Goal: Transaction & Acquisition: Book appointment/travel/reservation

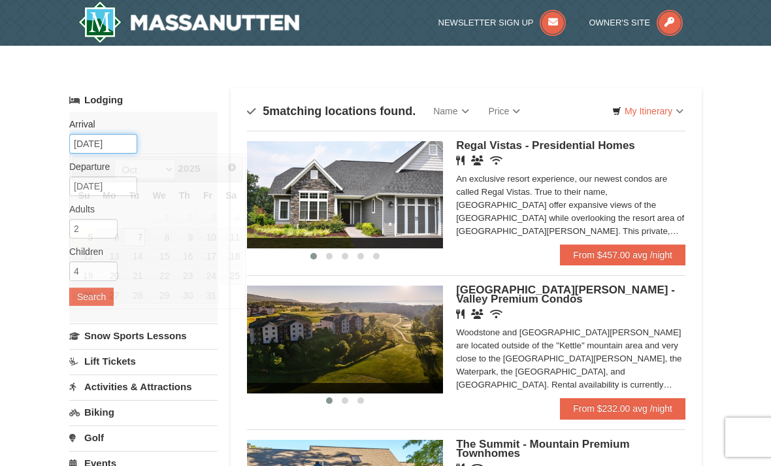
click at [116, 148] on input "[DATE]" at bounding box center [103, 144] width 68 height 20
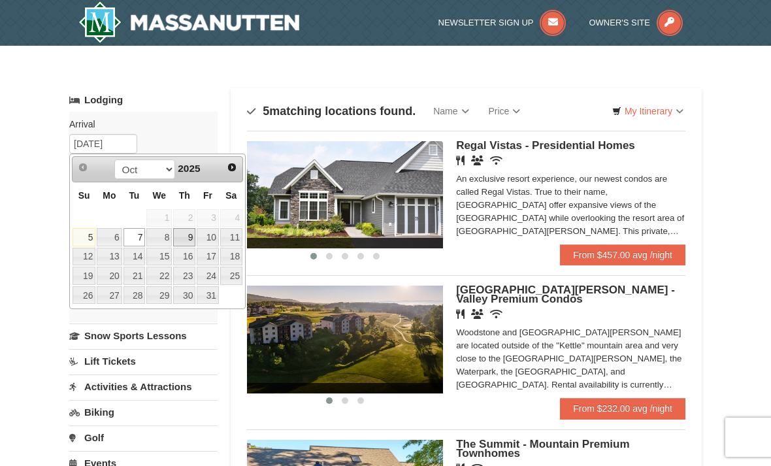
click at [190, 243] on link "9" at bounding box center [184, 237] width 22 height 18
type input "[DATE]"
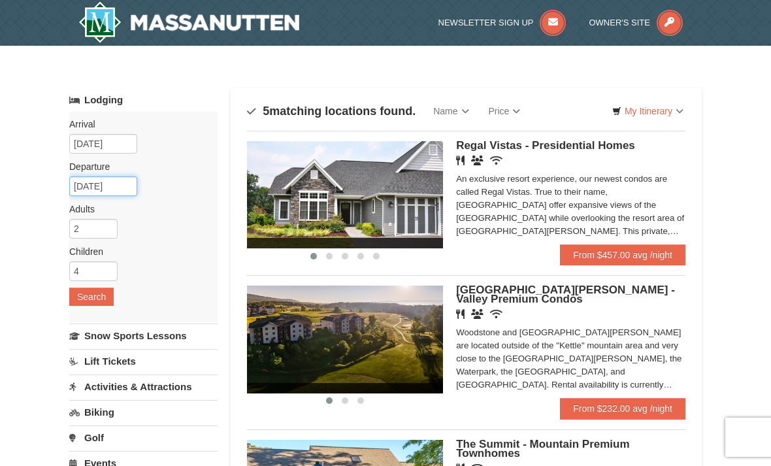
click at [127, 188] on input "10/10/2025" at bounding box center [103, 186] width 68 height 20
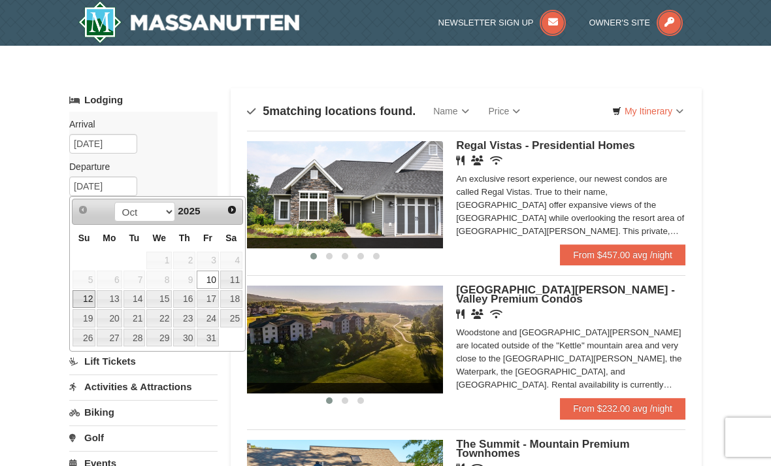
click at [86, 299] on link "12" at bounding box center [84, 299] width 23 height 18
type input "[DATE]"
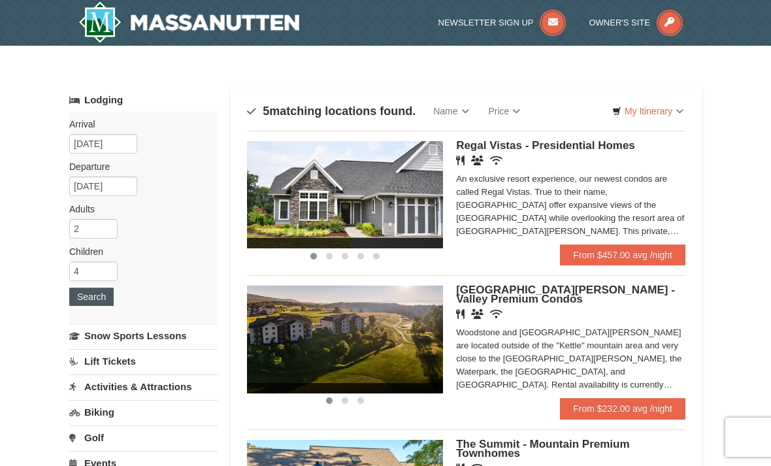
click at [87, 301] on button "Search" at bounding box center [91, 297] width 44 height 18
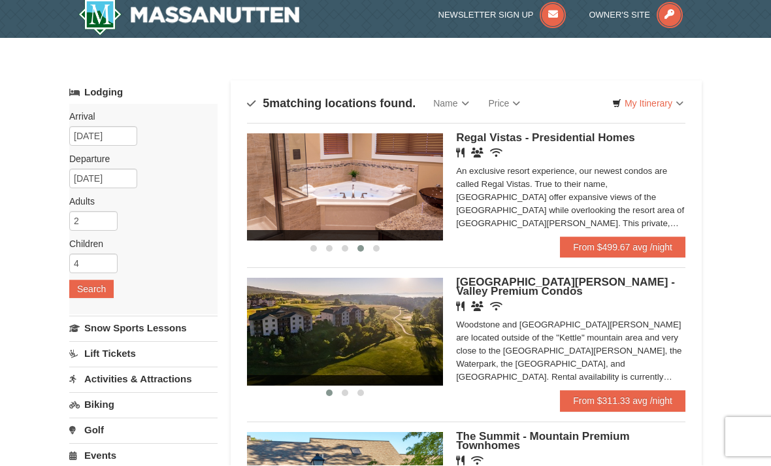
scroll to position [8, 0]
click at [343, 197] on img at bounding box center [345, 186] width 196 height 107
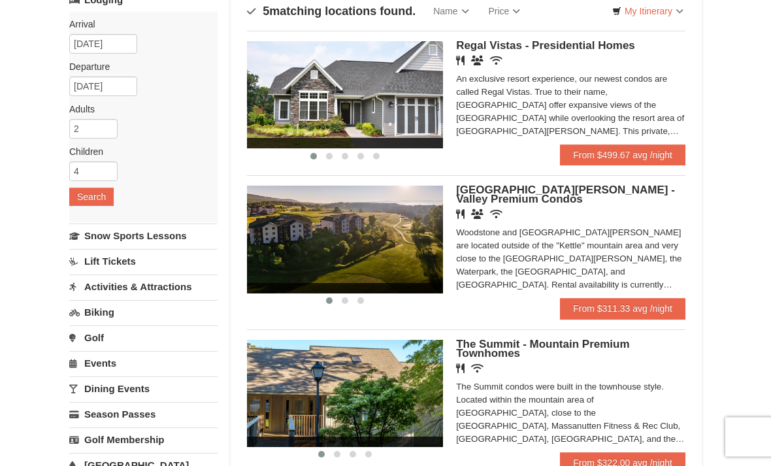
scroll to position [108, 0]
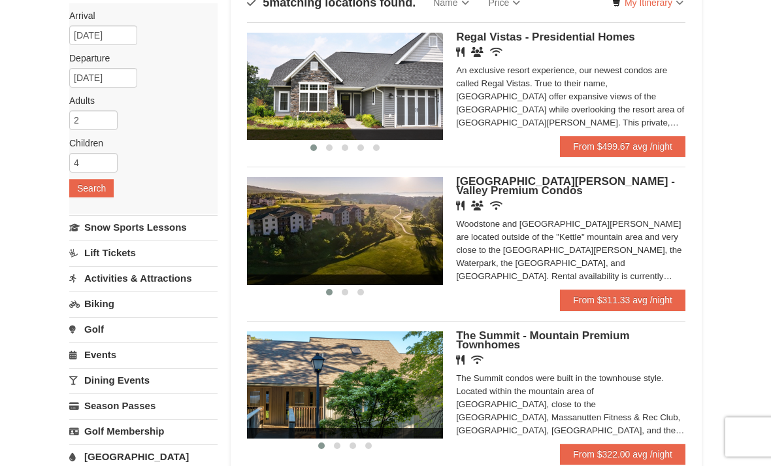
click at [374, 246] on img at bounding box center [345, 231] width 196 height 107
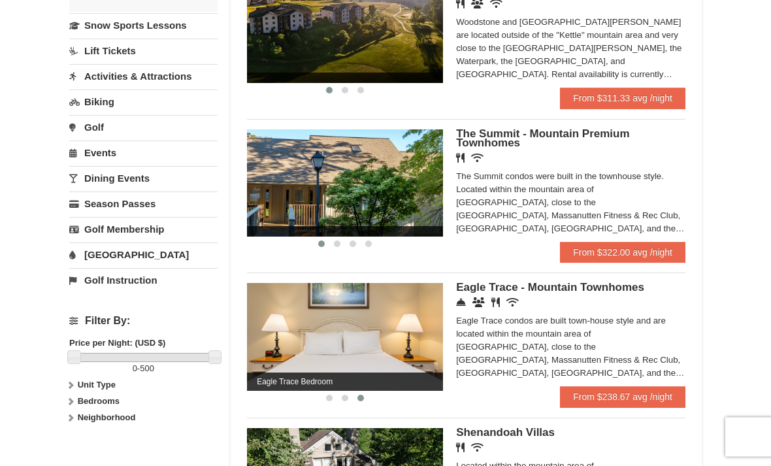
scroll to position [313, 0]
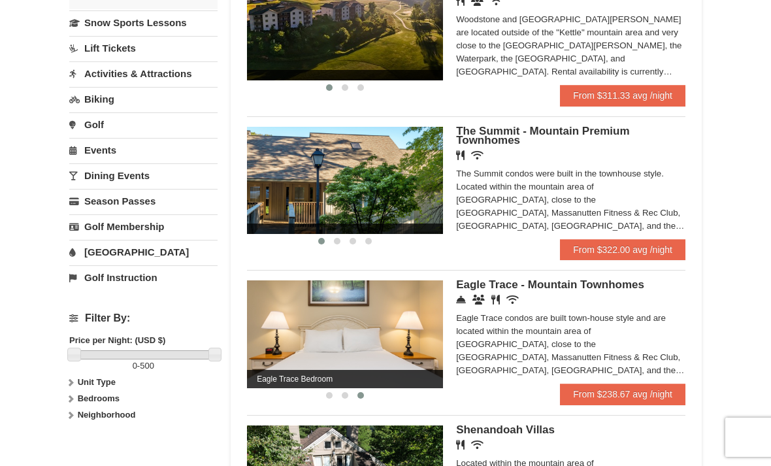
click at [374, 349] on img at bounding box center [345, 333] width 196 height 107
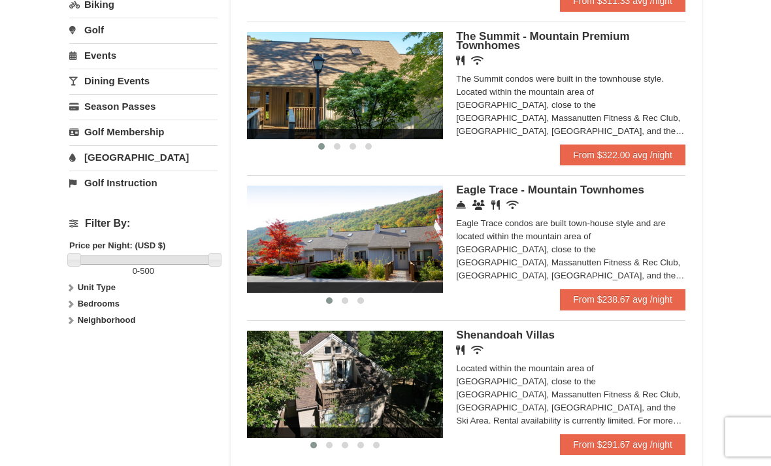
scroll to position [425, 0]
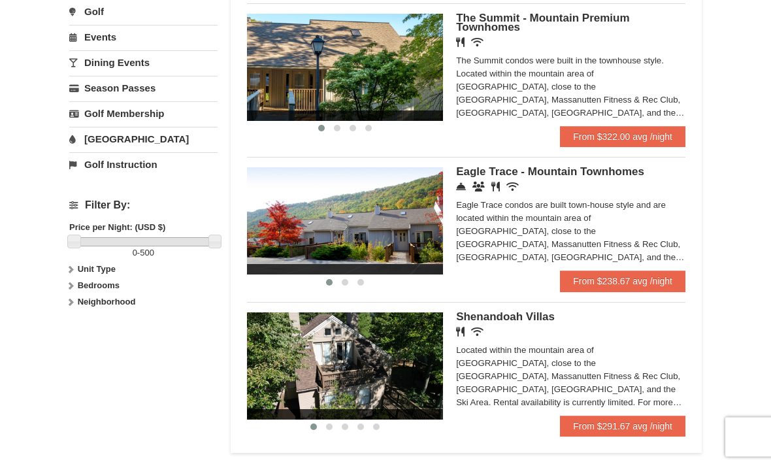
click at [384, 369] on img at bounding box center [345, 366] width 196 height 107
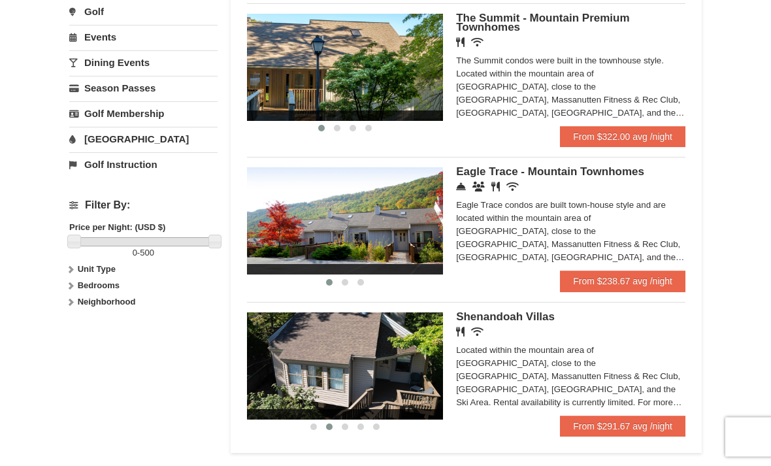
scroll to position [426, 0]
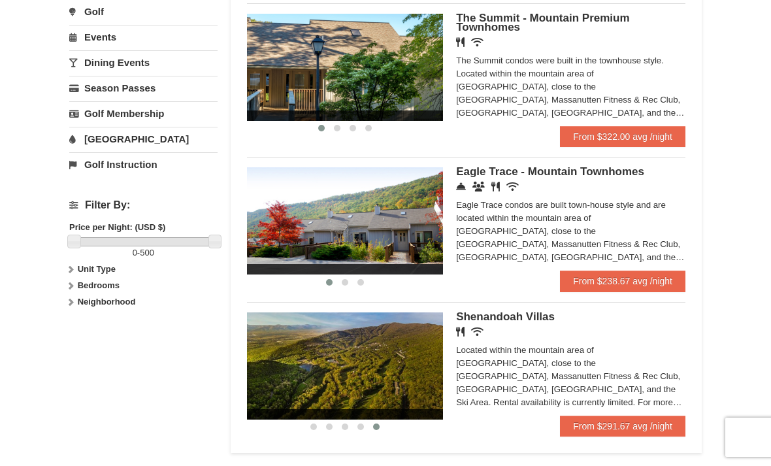
click at [413, 363] on img at bounding box center [345, 365] width 196 height 107
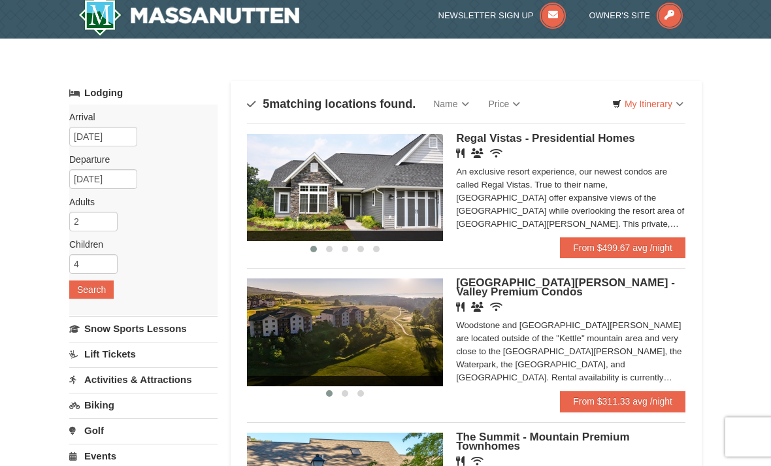
scroll to position [0, 0]
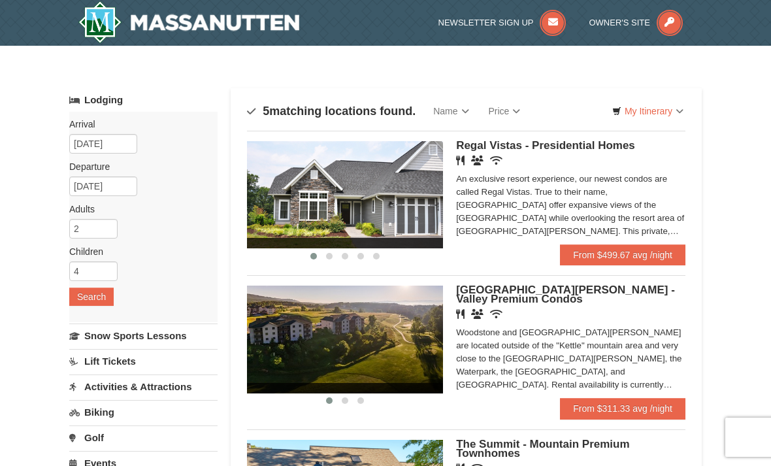
click at [491, 210] on div "An exclusive resort experience, our newest condos are called Regal Vistas. True…" at bounding box center [570, 205] width 229 height 65
click at [488, 225] on div "An exclusive resort experience, our newest condos are called Regal Vistas. True…" at bounding box center [570, 205] width 229 height 65
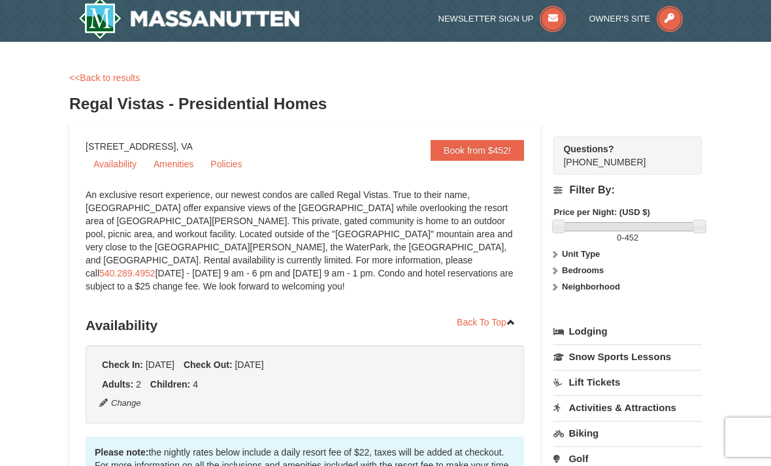
scroll to position [3, 0]
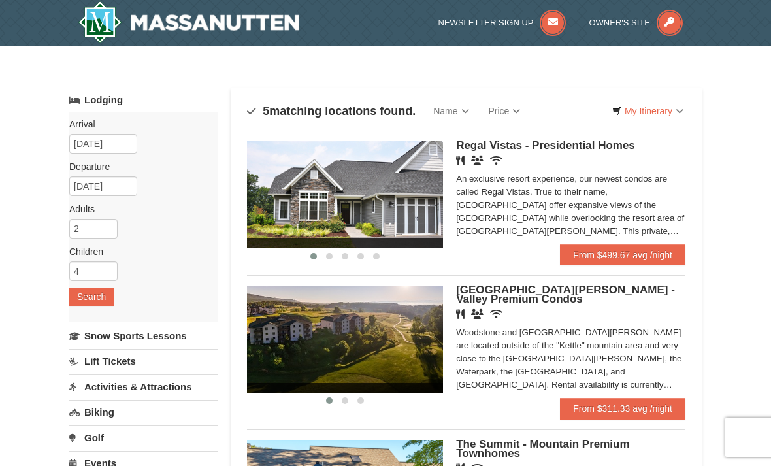
click at [504, 213] on div "An exclusive resort experience, our newest condos are called Regal Vistas. True…" at bounding box center [570, 205] width 229 height 65
click at [112, 154] on div "Arrival Please format dates MM/DD/YYYY Please format dates MM/DD/YYYY 10/09/202…" at bounding box center [143, 217] width 148 height 210
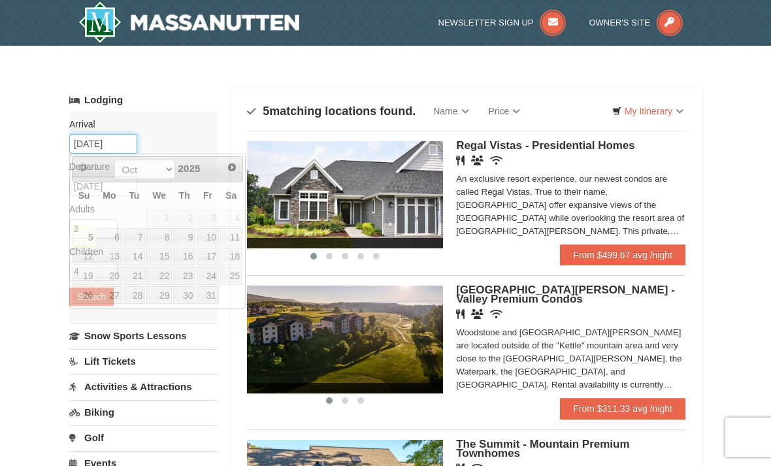
click at [120, 142] on input "[DATE]" at bounding box center [103, 144] width 68 height 20
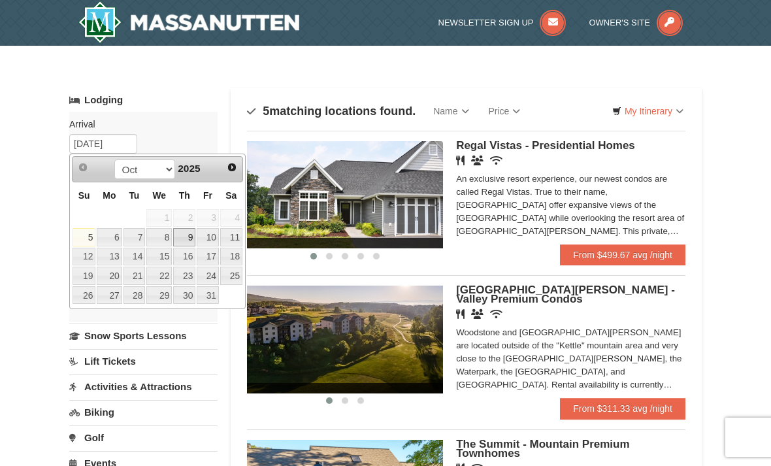
click at [190, 240] on link "9" at bounding box center [184, 237] width 22 height 18
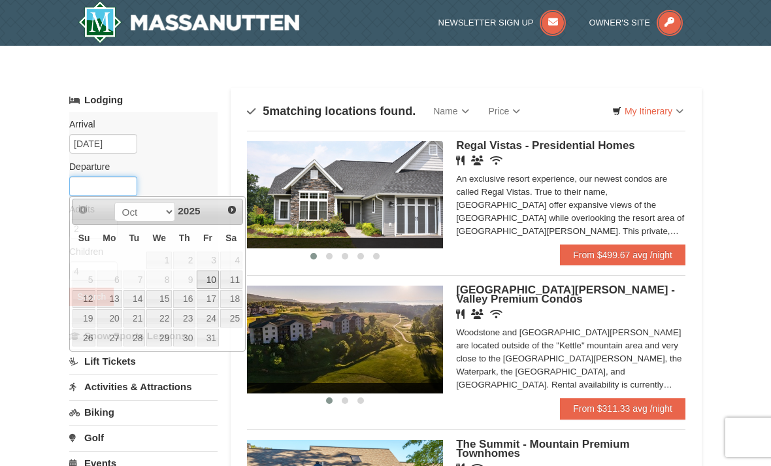
click at [90, 193] on input "text" at bounding box center [103, 186] width 68 height 20
click at [82, 303] on link "12" at bounding box center [84, 299] width 23 height 18
type input "[DATE]"
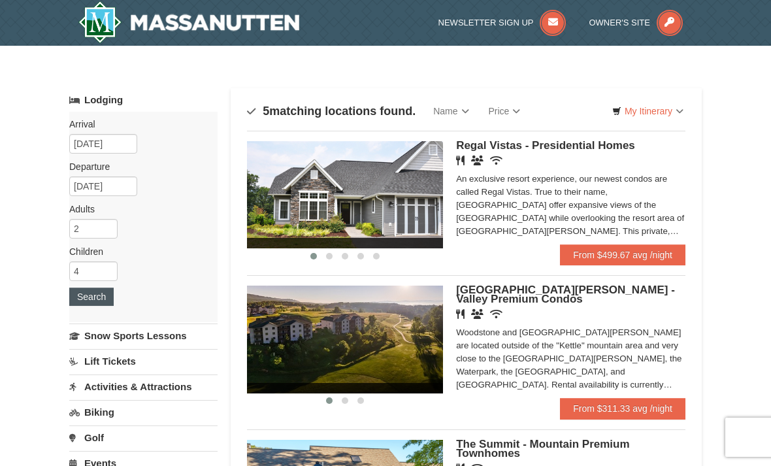
click at [91, 302] on button "Search" at bounding box center [91, 297] width 44 height 18
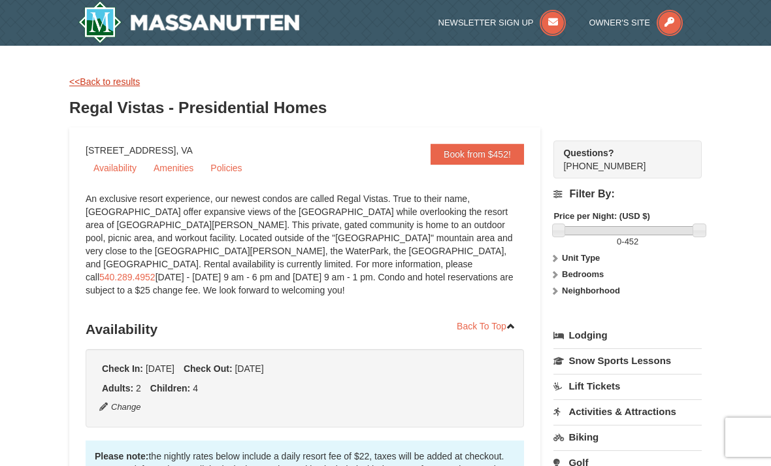
click at [129, 81] on link "<<Back to results" at bounding box center [104, 81] width 71 height 10
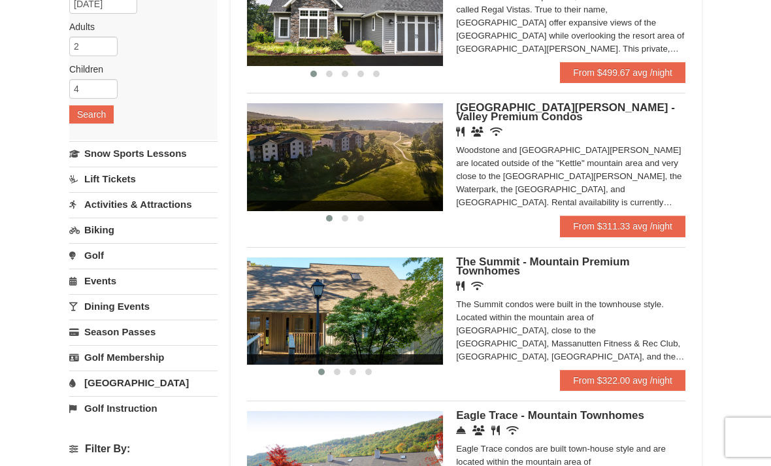
scroll to position [213, 0]
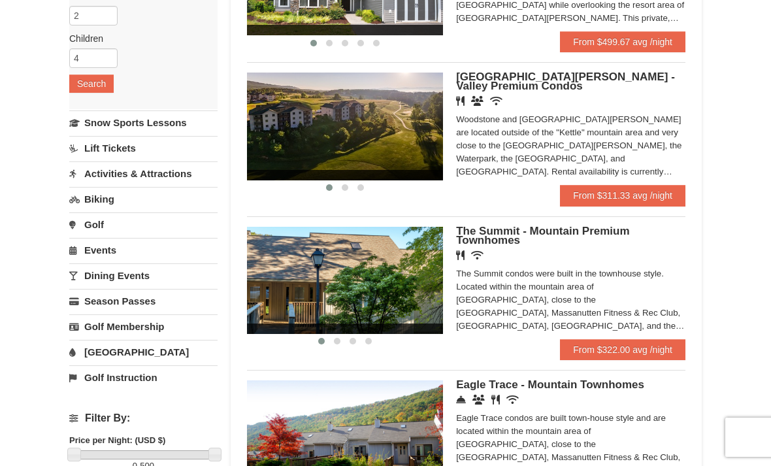
click at [502, 298] on div "The Summit condos were built in the townhouse style. Located within the mountai…" at bounding box center [570, 299] width 229 height 65
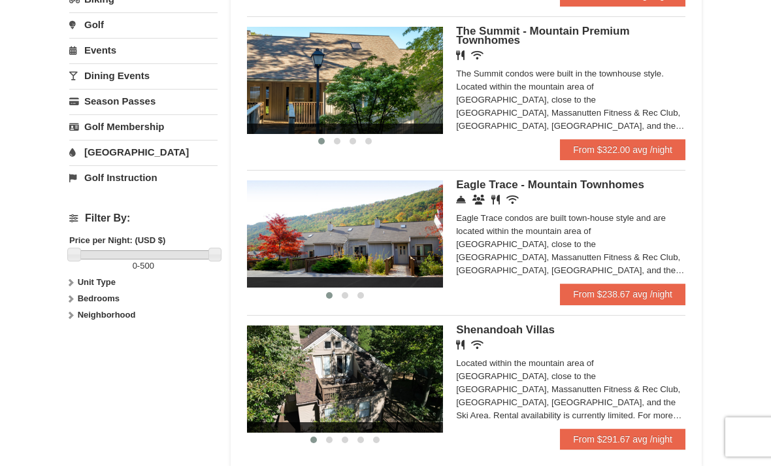
scroll to position [429, 0]
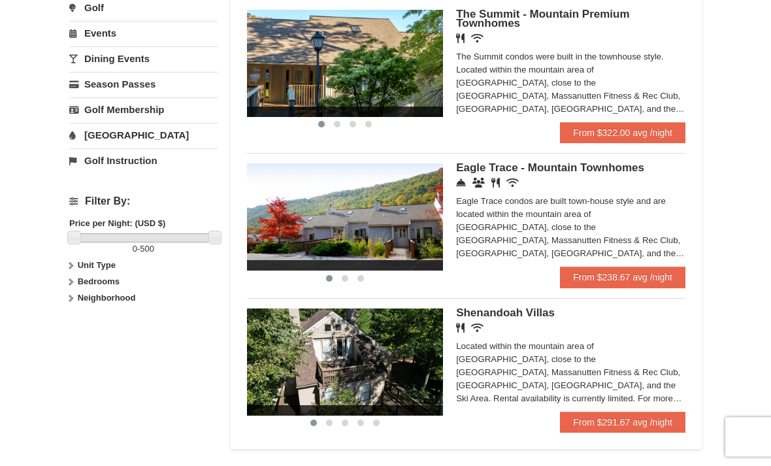
click at [511, 211] on div "Eagle Trace condos are built town-house style and are located within the mounta…" at bounding box center [570, 227] width 229 height 65
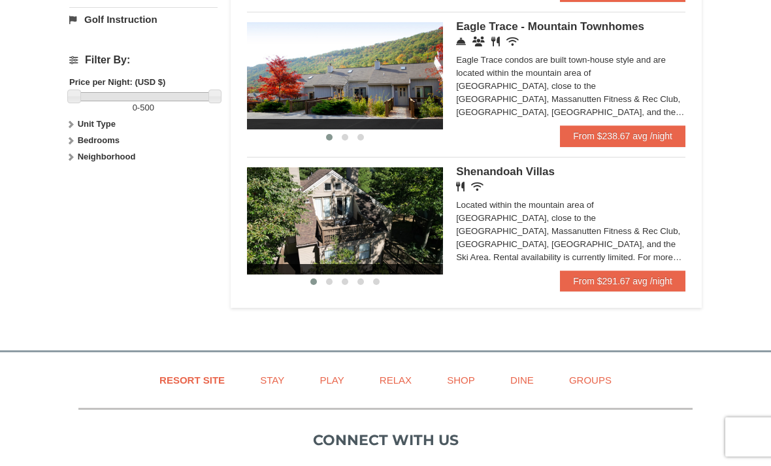
scroll to position [570, 0]
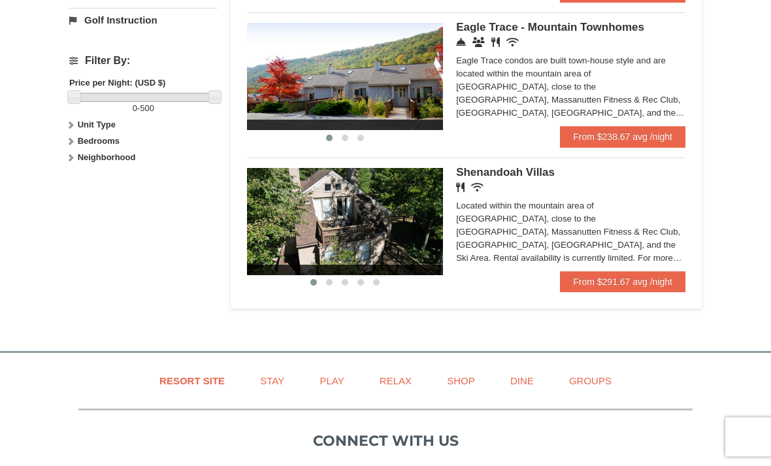
click at [508, 220] on div "Located within the mountain area of [GEOGRAPHIC_DATA], close to the [GEOGRAPHIC…" at bounding box center [570, 232] width 229 height 65
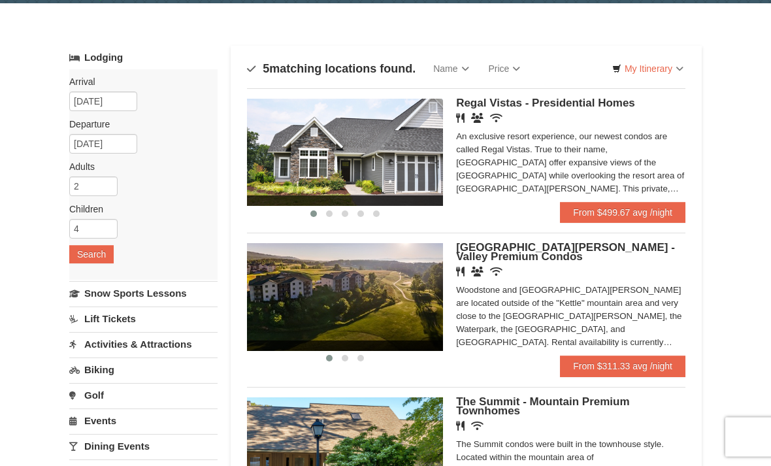
scroll to position [0, 0]
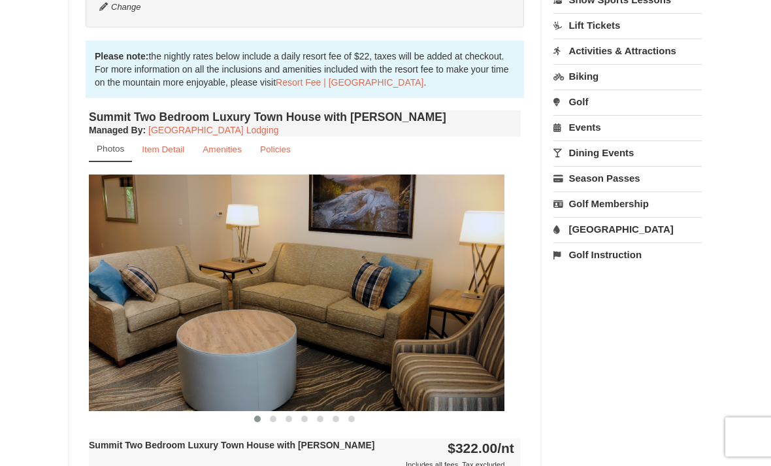
scroll to position [361, 0]
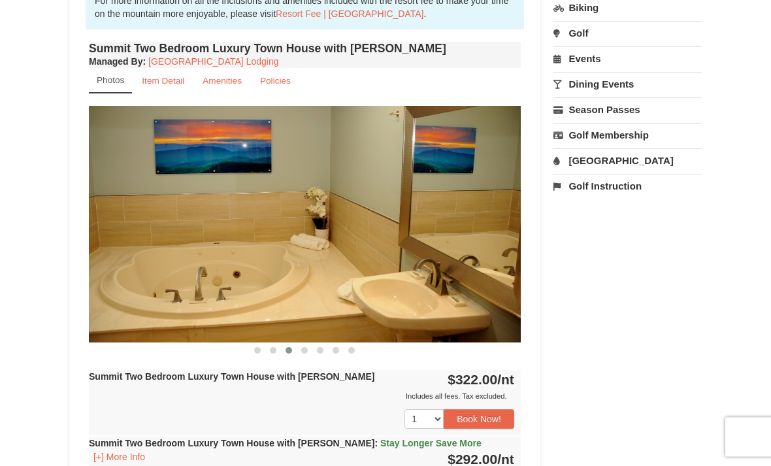
scroll to position [425, 0]
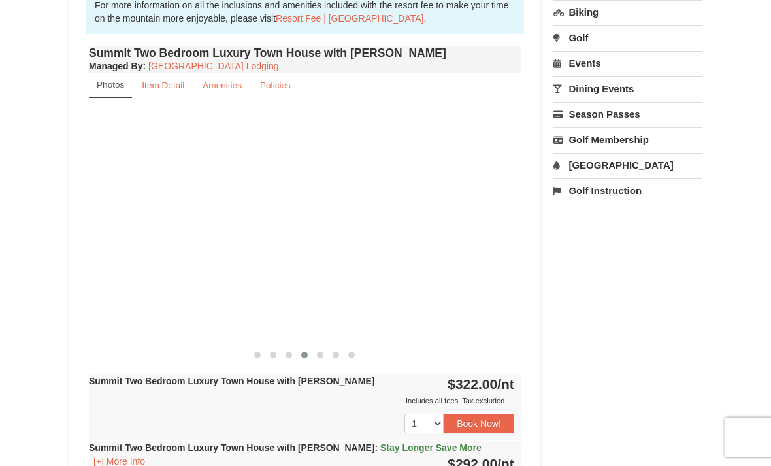
click at [156, 243] on div at bounding box center [304, 228] width 6479 height 237
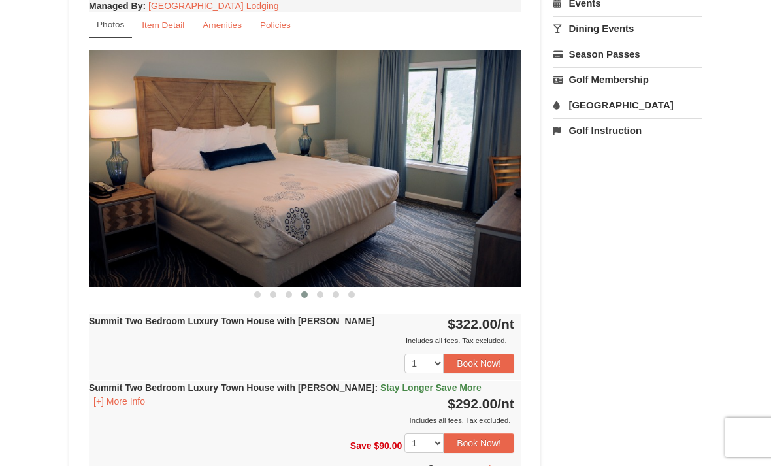
scroll to position [487, 0]
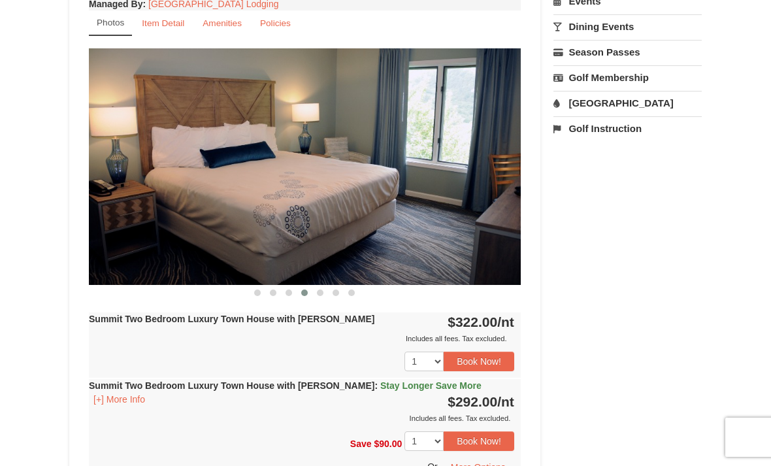
click at [156, 242] on img at bounding box center [305, 166] width 432 height 237
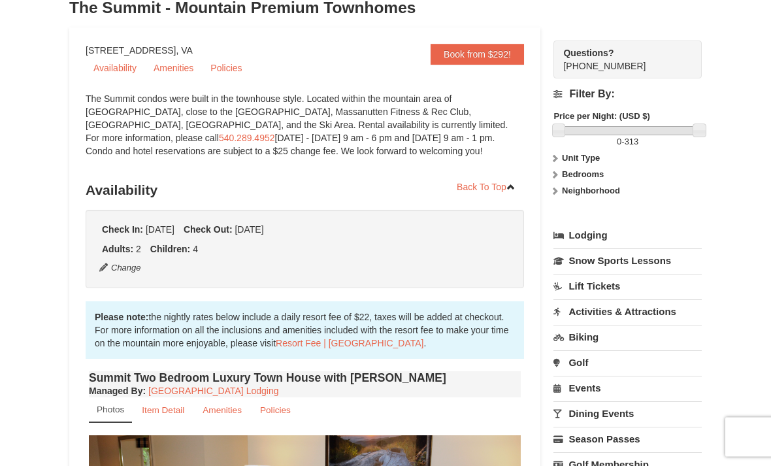
scroll to position [73, 0]
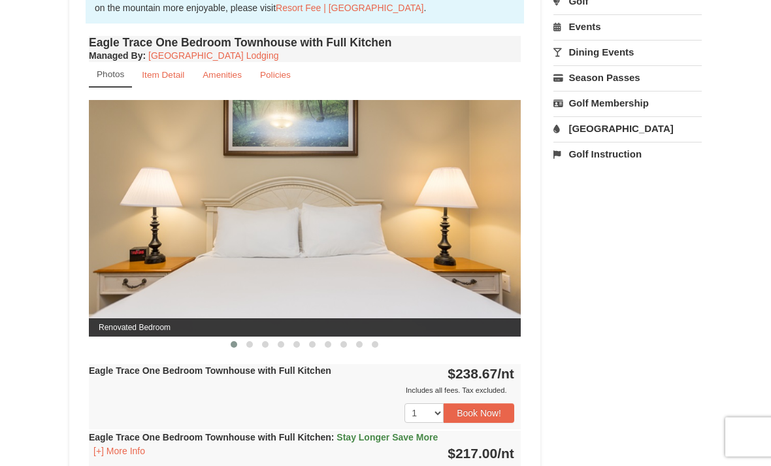
scroll to position [461, 0]
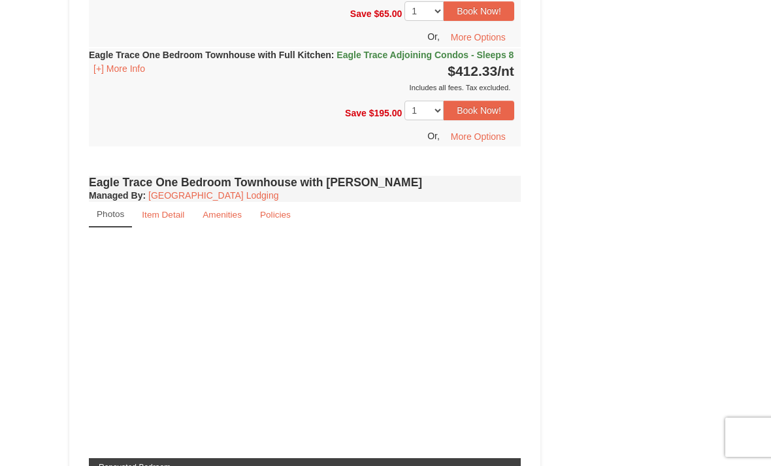
scroll to position [948, 0]
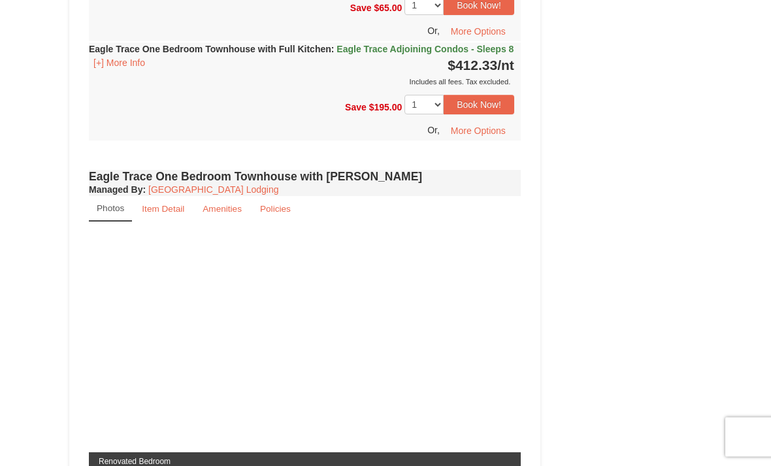
click at [109, 222] on link "Photos" at bounding box center [110, 209] width 43 height 25
click at [114, 214] on small "Photos" at bounding box center [110, 209] width 27 height 10
click at [119, 222] on link "Photos" at bounding box center [110, 209] width 43 height 25
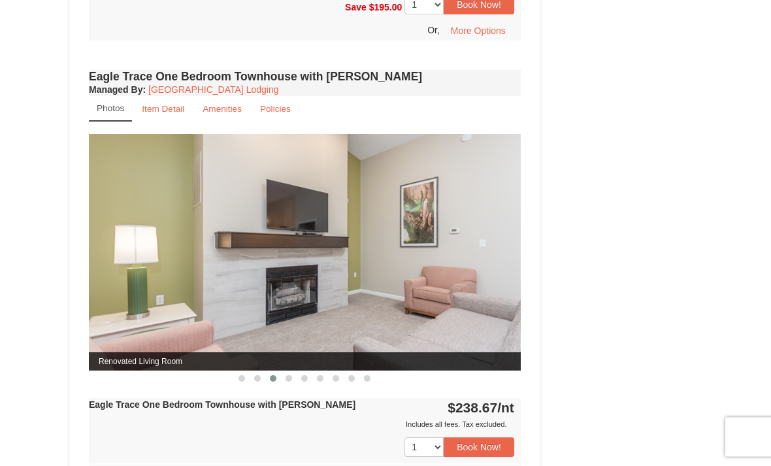
scroll to position [1056, 0]
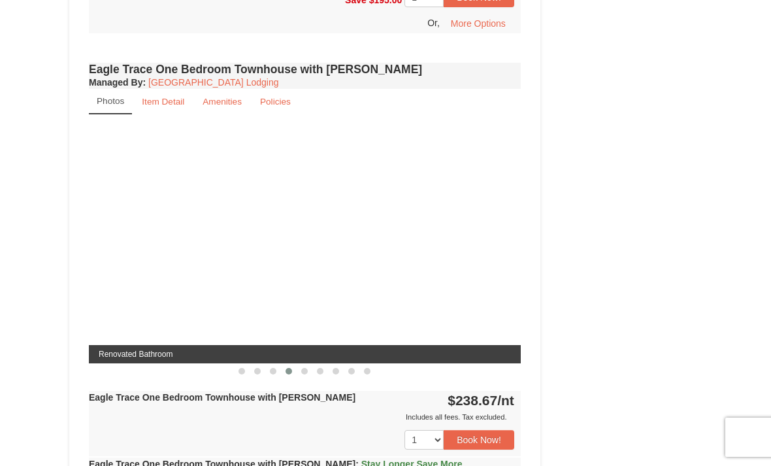
click at [352, 327] on div "Renovated Dining & Kitchen Renovated Kitchen Renovated Deck Renovated Bedroom R…" at bounding box center [736, 245] width 8207 height 237
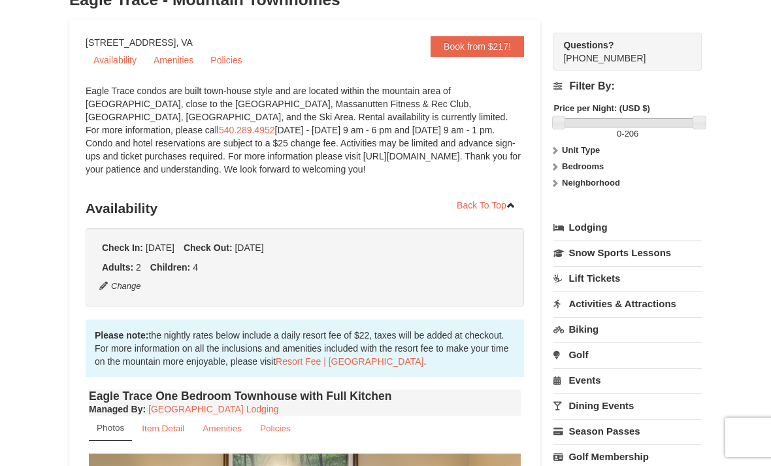
scroll to position [0, 0]
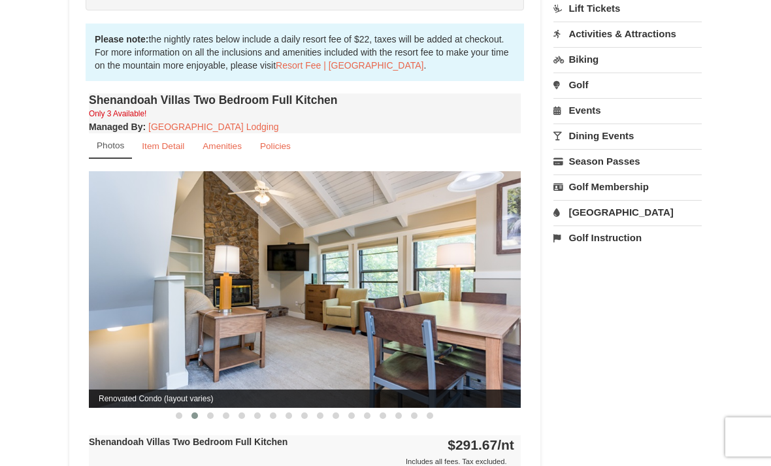
scroll to position [375, 0]
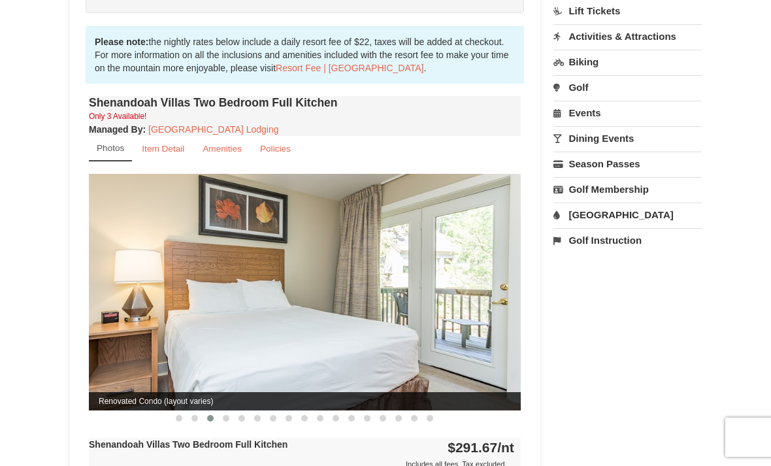
click at [188, 294] on img at bounding box center [305, 292] width 432 height 237
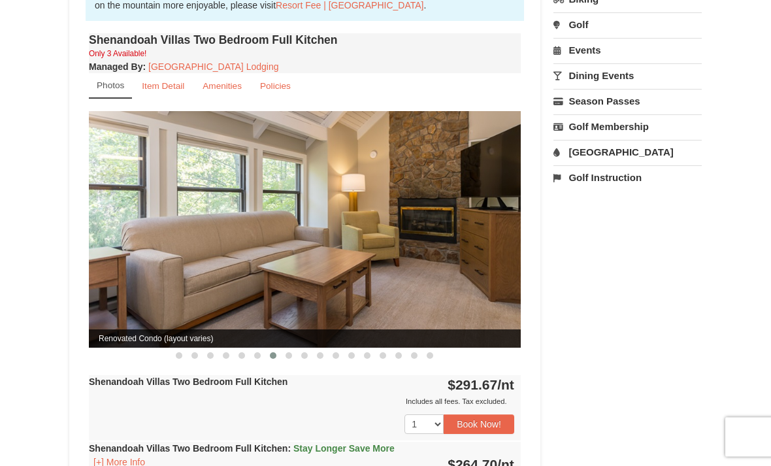
scroll to position [424, 0]
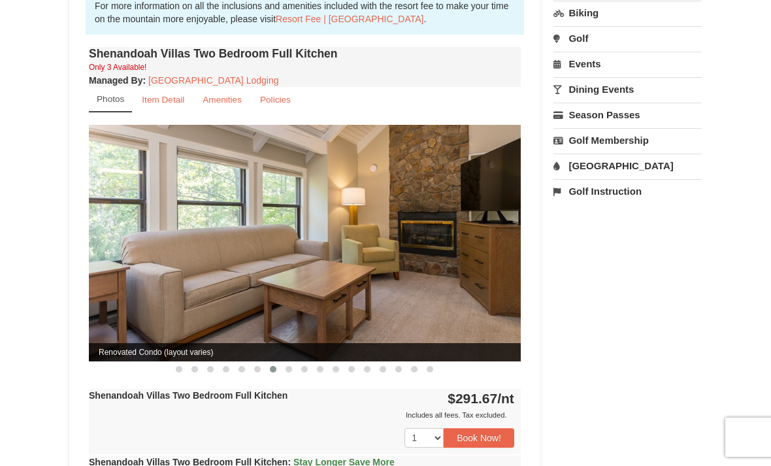
click at [190, 257] on img at bounding box center [305, 243] width 432 height 237
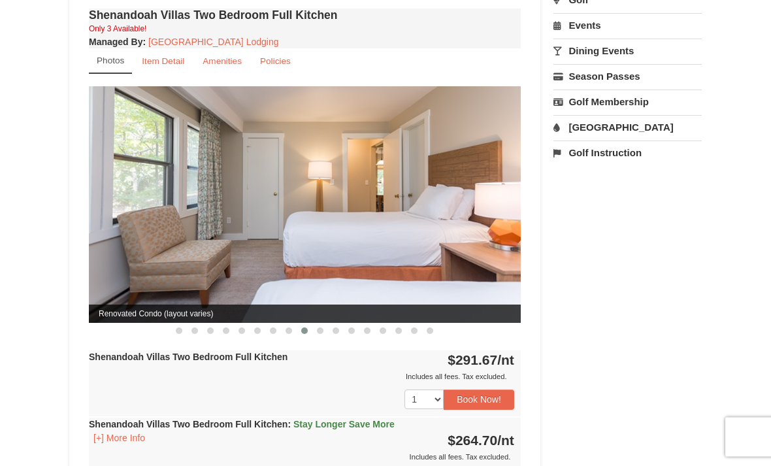
scroll to position [455, 0]
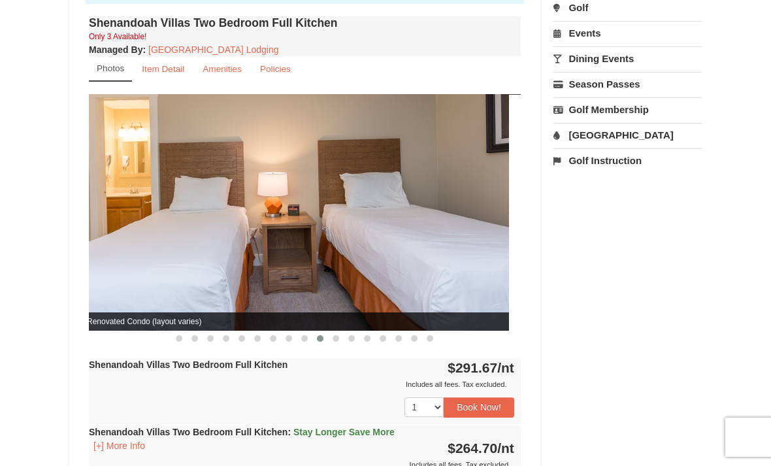
scroll to position [450, 0]
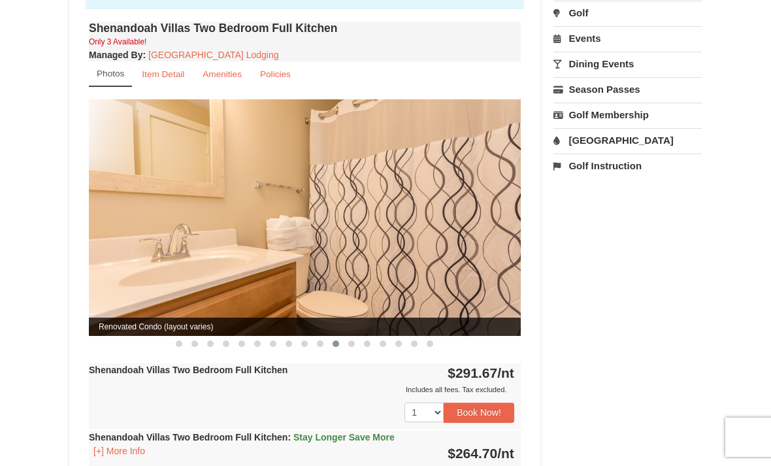
click at [150, 264] on img at bounding box center [305, 217] width 432 height 237
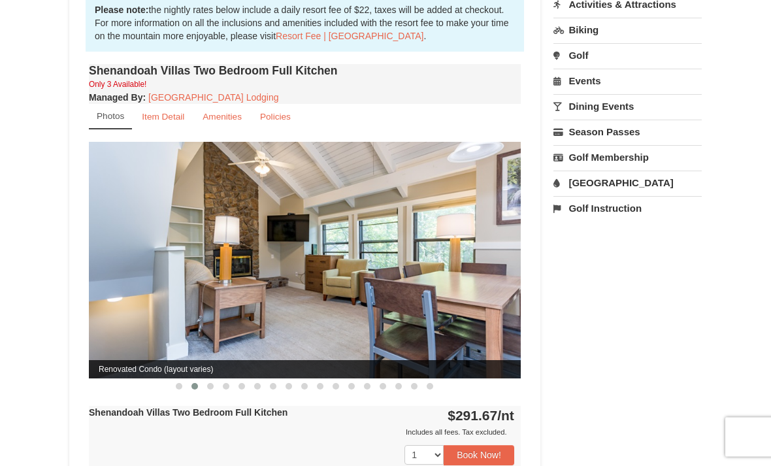
scroll to position [406, 0]
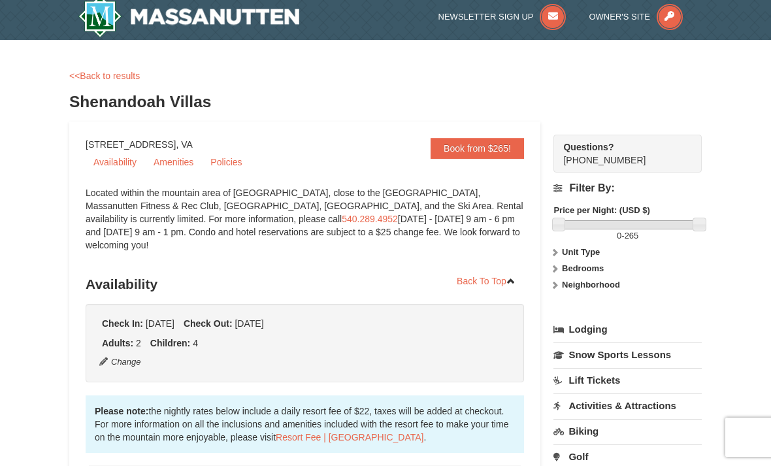
scroll to position [0, 0]
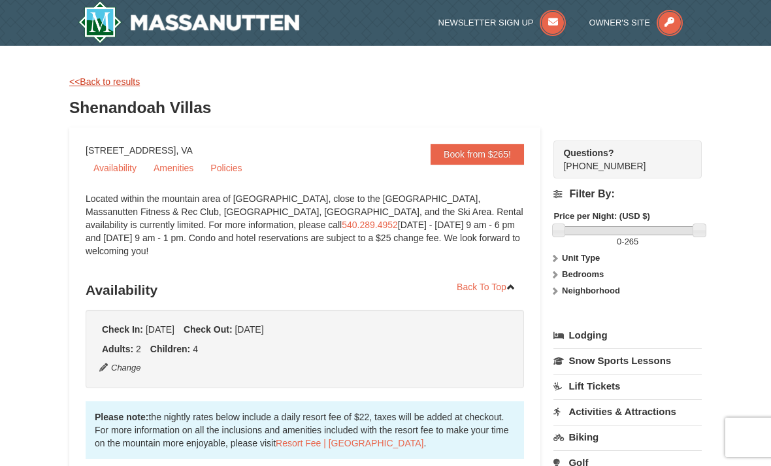
click at [103, 84] on link "<<Back to results" at bounding box center [104, 81] width 71 height 10
